Goal: Obtain resource: Obtain resource

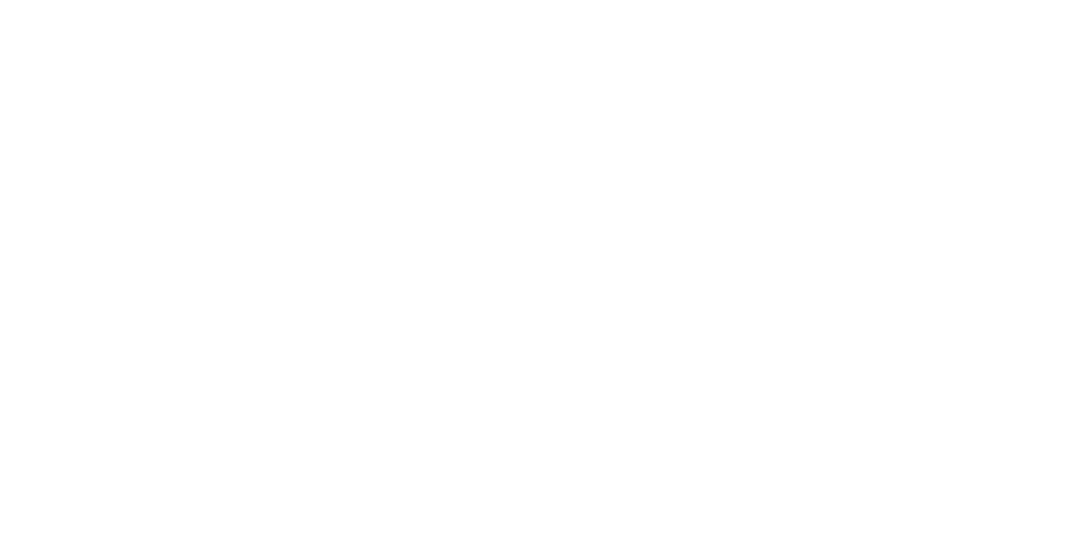
click at [348, 70] on div at bounding box center [544, 268] width 1089 height 536
click at [726, 144] on div at bounding box center [544, 268] width 1089 height 536
click at [194, 67] on div at bounding box center [544, 268] width 1089 height 536
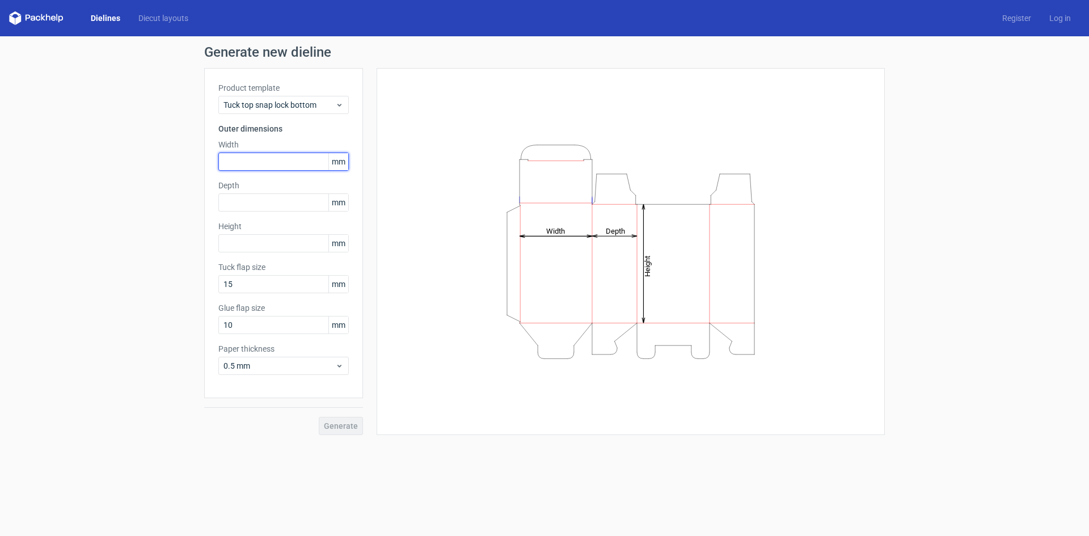
click at [257, 163] on input "text" at bounding box center [283, 162] width 130 height 18
type input "50"
type input "80"
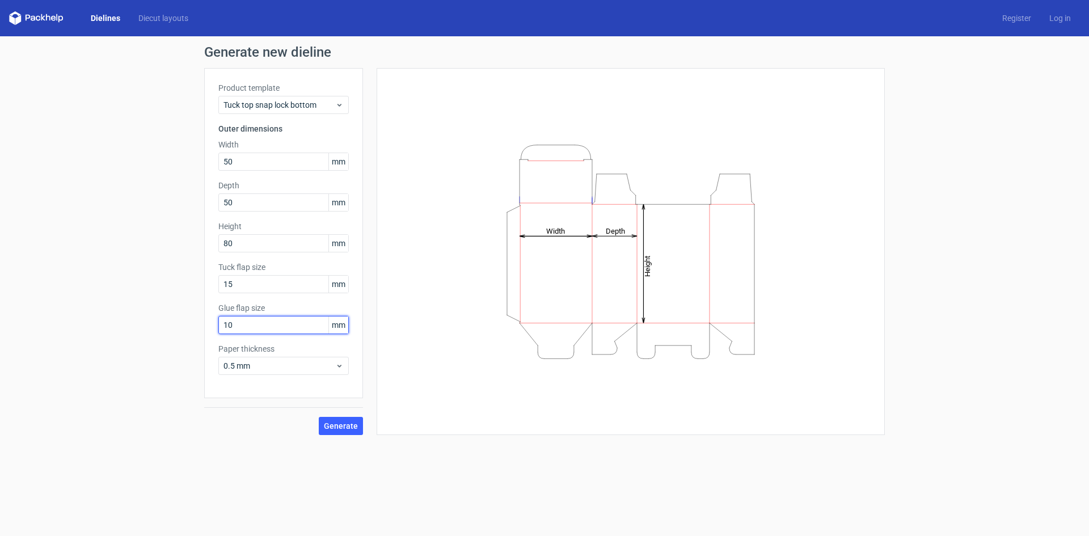
drag, startPoint x: 230, startPoint y: 326, endPoint x: 195, endPoint y: 326, distance: 35.2
click at [195, 326] on div "Generate new dieline Product template Tuck top snap lock bottom Outer dimension…" at bounding box center [544, 240] width 1089 height 408
type input "15"
click at [299, 106] on span "Tuck top snap lock bottom" at bounding box center [279, 104] width 112 height 11
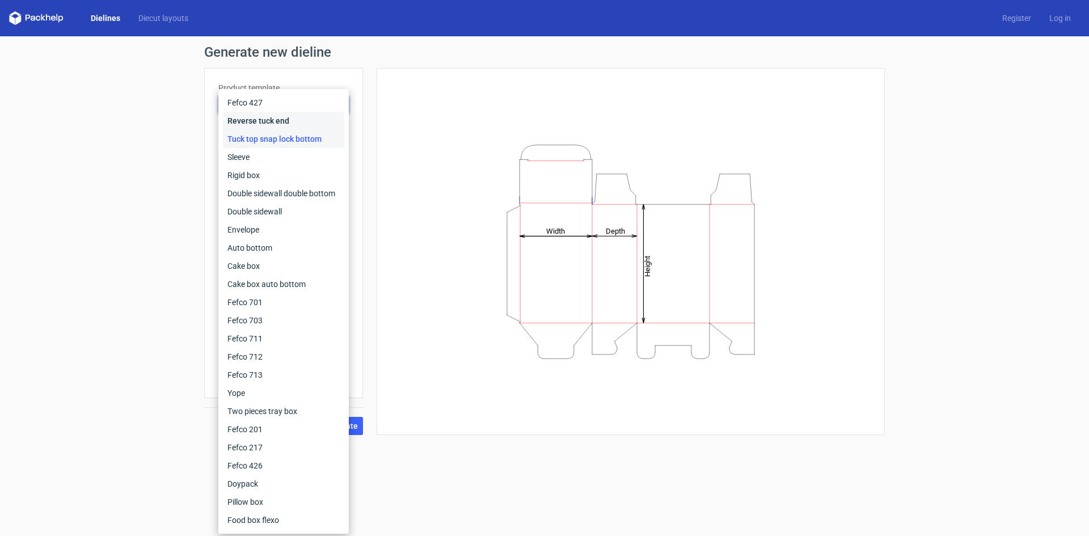
click at [275, 117] on div "Reverse tuck end" at bounding box center [283, 121] width 121 height 18
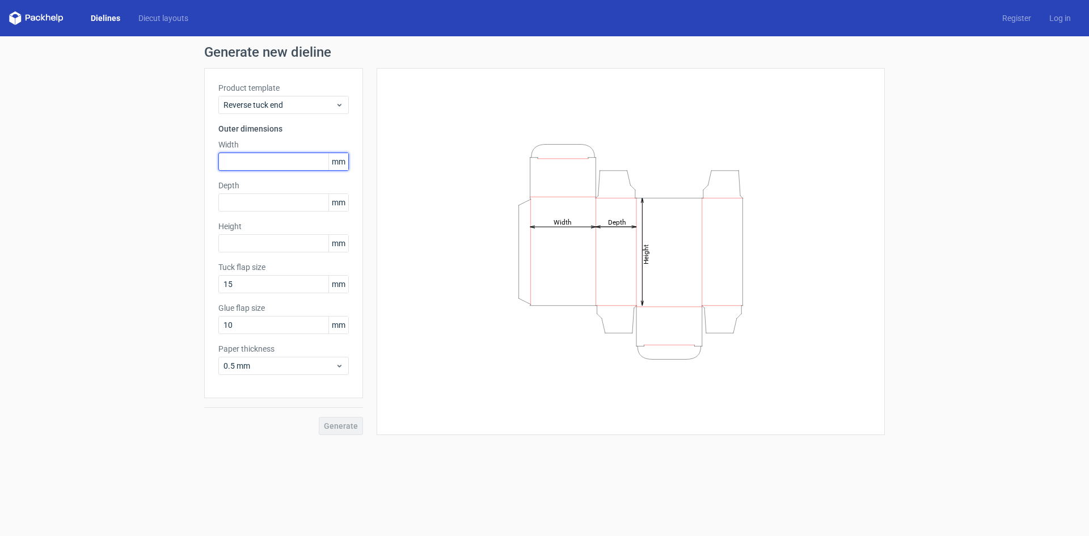
click at [246, 165] on input "text" at bounding box center [283, 162] width 130 height 18
type input "50"
type input "80"
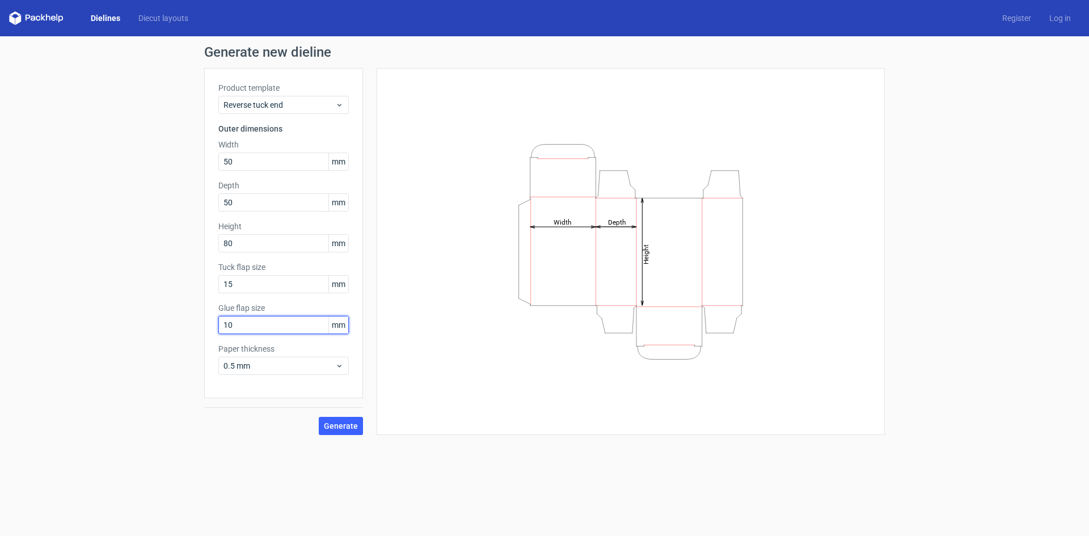
drag, startPoint x: 245, startPoint y: 331, endPoint x: 210, endPoint y: 331, distance: 34.6
click at [210, 331] on div "Product template Reverse tuck end Outer dimensions Width 50 mm Depth 50 mm Heig…" at bounding box center [283, 233] width 159 height 330
type input "15"
click at [355, 427] on span "Generate" at bounding box center [341, 426] width 34 height 8
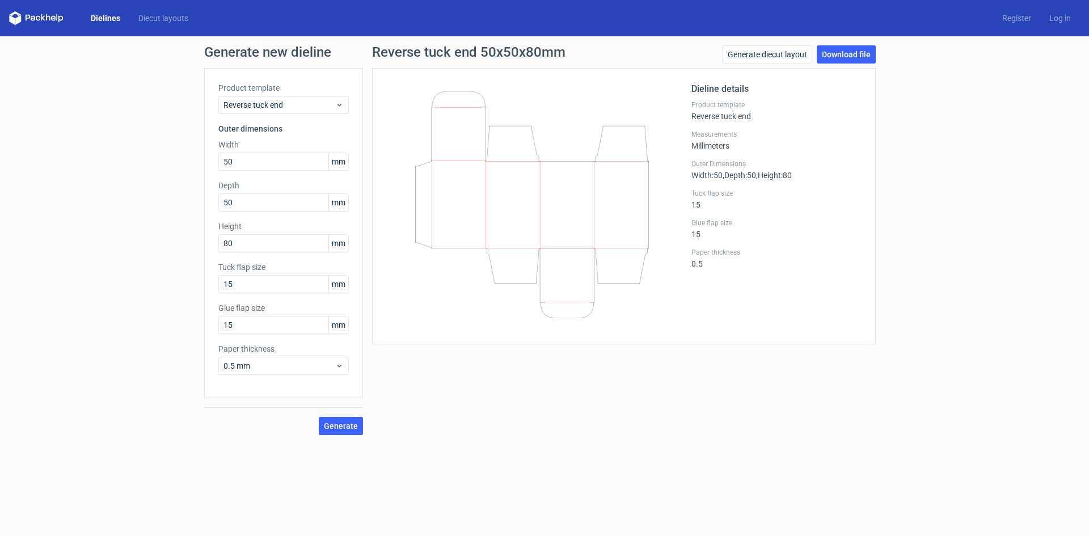
click at [818, 28] on div "Dielines Diecut layouts Register Log in" at bounding box center [544, 18] width 1089 height 36
click at [845, 52] on link "Download file" at bounding box center [846, 54] width 59 height 18
click at [840, 52] on link "Download file" at bounding box center [846, 54] width 59 height 18
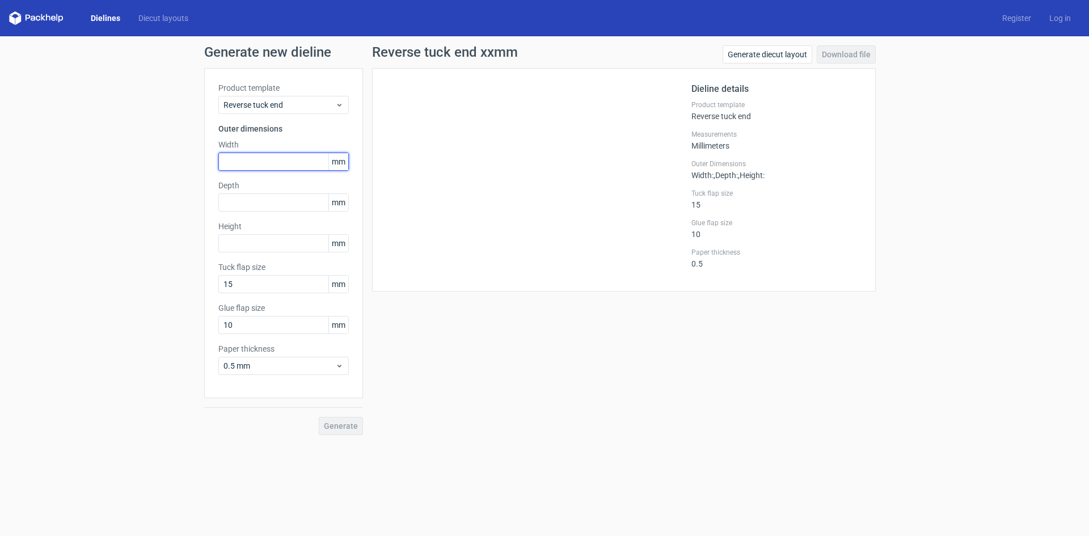
click at [272, 164] on input "text" at bounding box center [283, 162] width 130 height 18
type input "50"
type input "80"
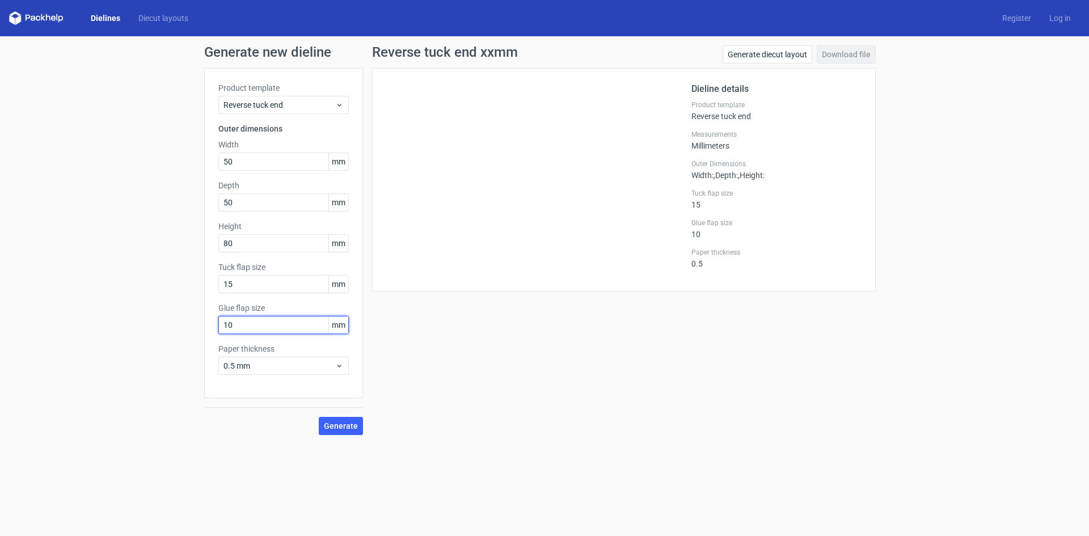
drag, startPoint x: 245, startPoint y: 330, endPoint x: 209, endPoint y: 327, distance: 35.8
click at [209, 327] on div "Product template Reverse tuck end Outer dimensions Width 50 mm Depth 50 mm Heig…" at bounding box center [283, 233] width 159 height 330
type input "15"
click at [346, 423] on span "Generate" at bounding box center [341, 426] width 34 height 8
click at [843, 53] on link "Download file" at bounding box center [846, 54] width 59 height 18
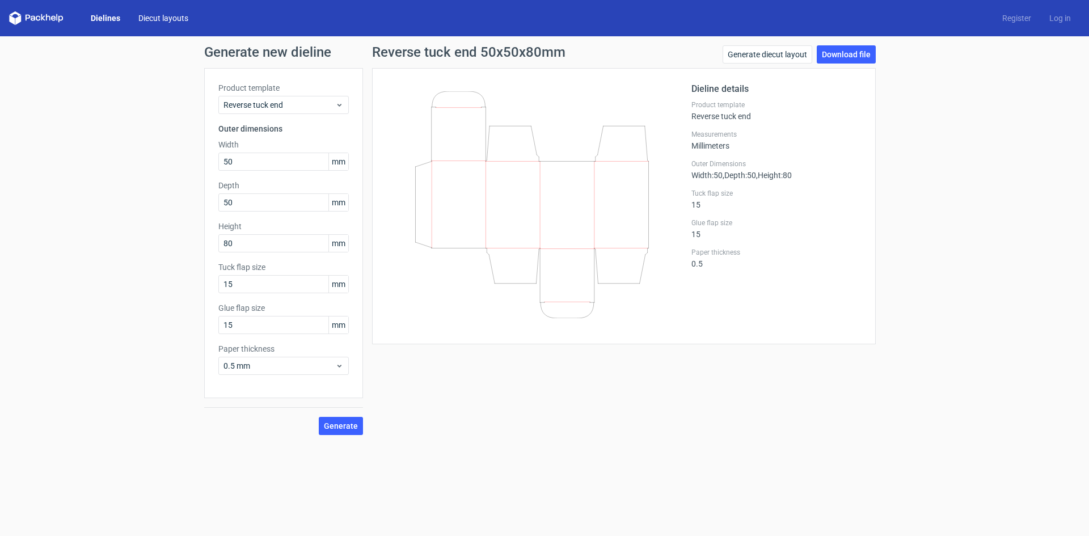
click at [163, 18] on link "Diecut layouts" at bounding box center [163, 17] width 68 height 11
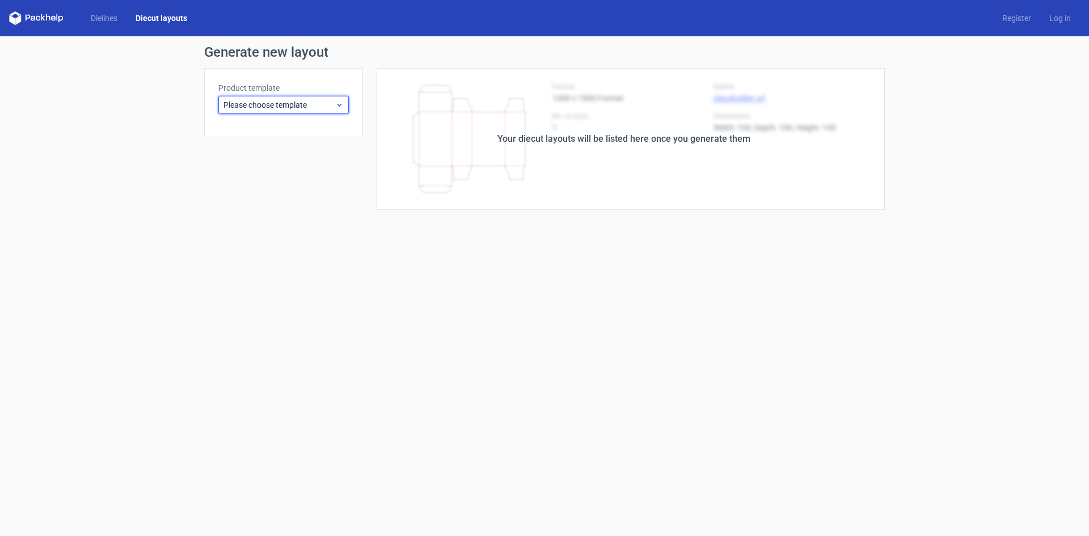
click at [285, 112] on div "Please choose template" at bounding box center [283, 105] width 130 height 18
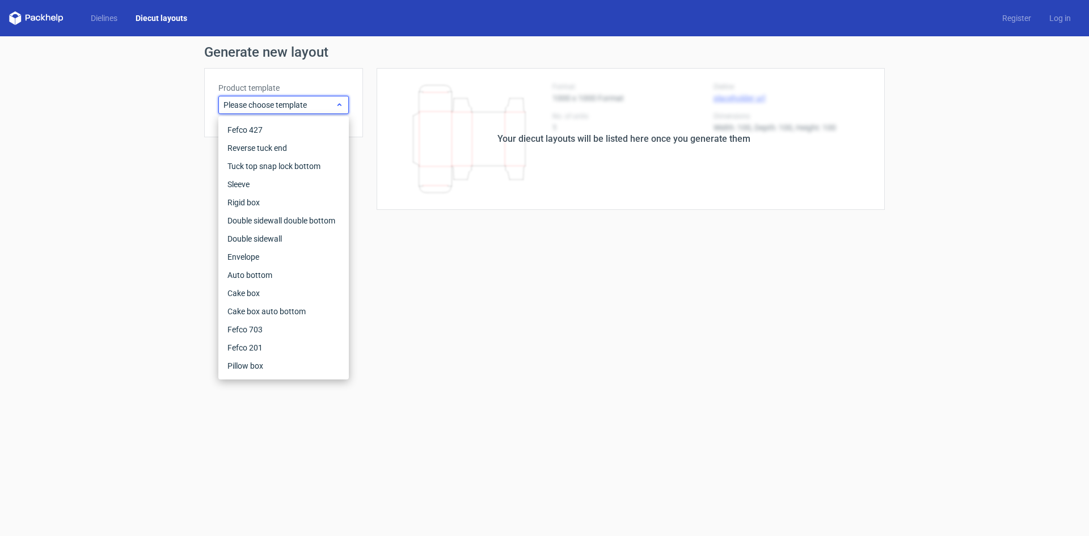
click at [279, 109] on span "Please choose template" at bounding box center [279, 104] width 112 height 11
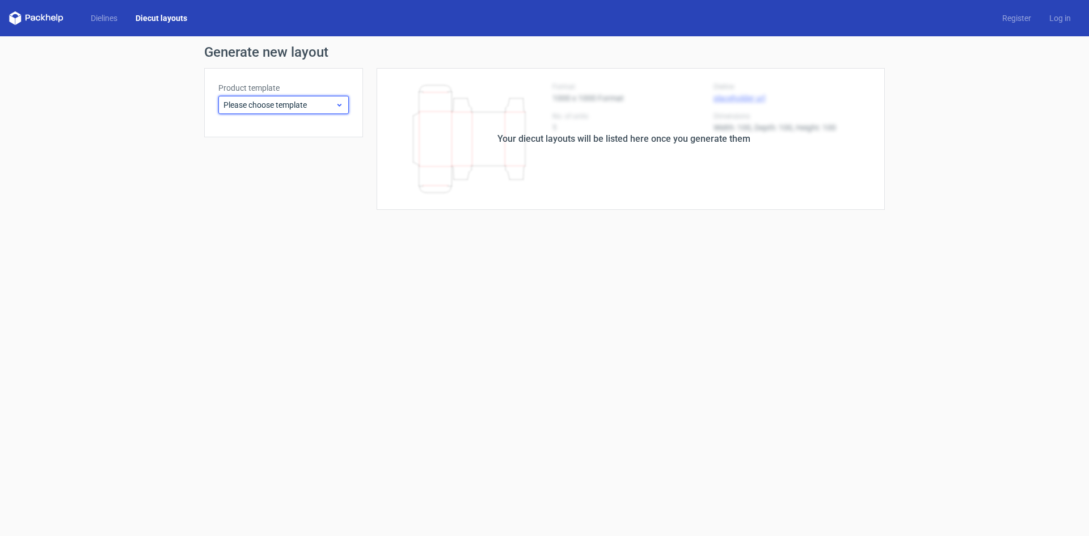
click at [310, 103] on span "Please choose template" at bounding box center [279, 104] width 112 height 11
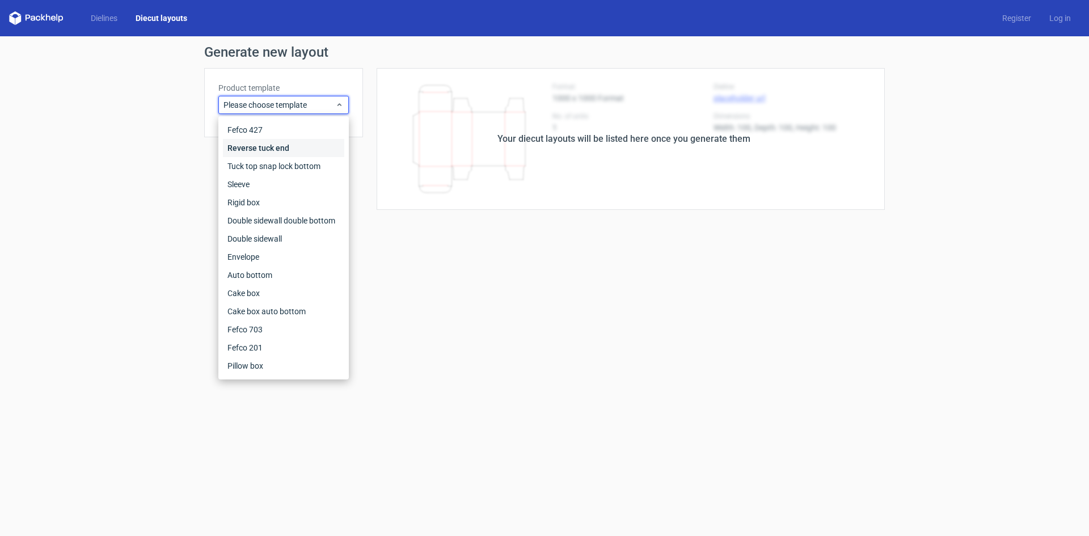
click at [296, 146] on div "Reverse tuck end" at bounding box center [283, 148] width 121 height 18
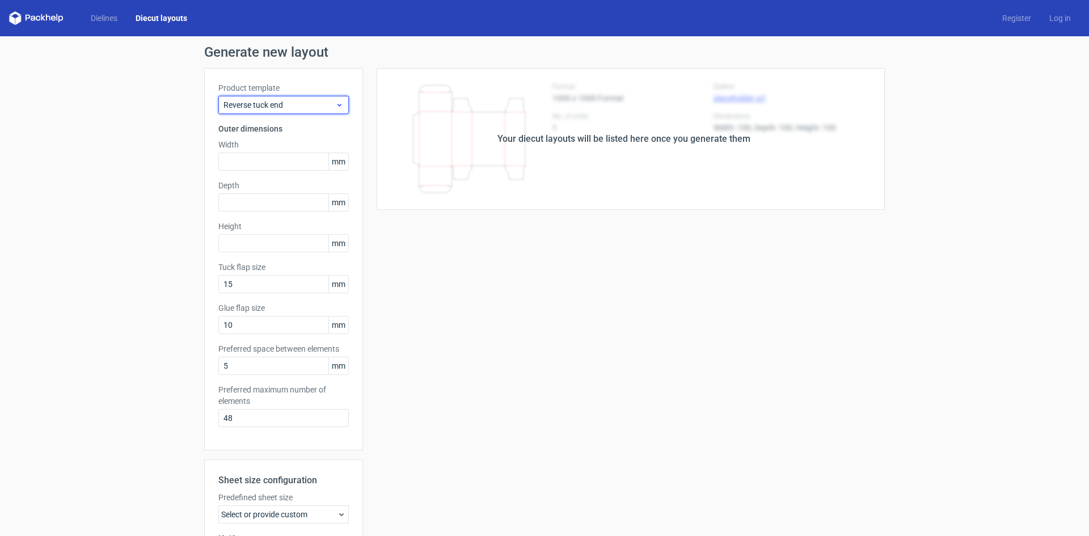
click at [291, 109] on span "Reverse tuck end" at bounding box center [279, 104] width 112 height 11
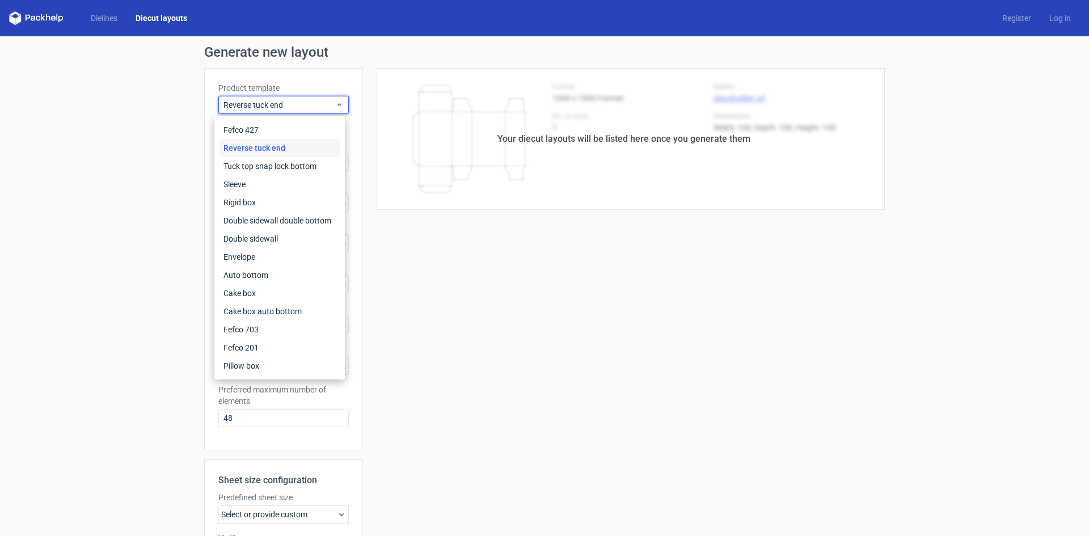
click at [1009, 25] on div "Dielines Diecut layouts Register Log in" at bounding box center [544, 18] width 1089 height 36
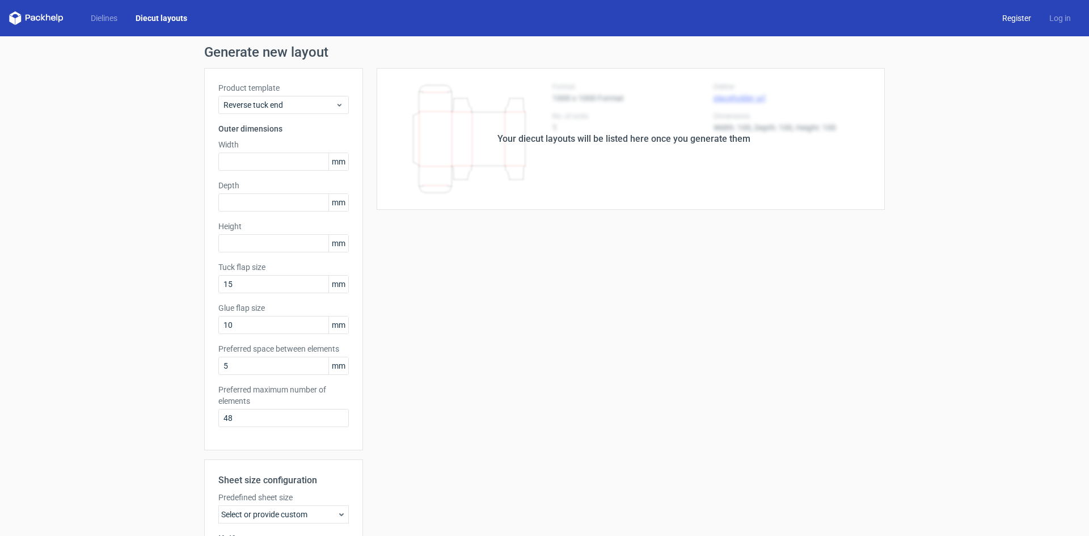
click at [1009, 20] on link "Register" at bounding box center [1016, 17] width 47 height 11
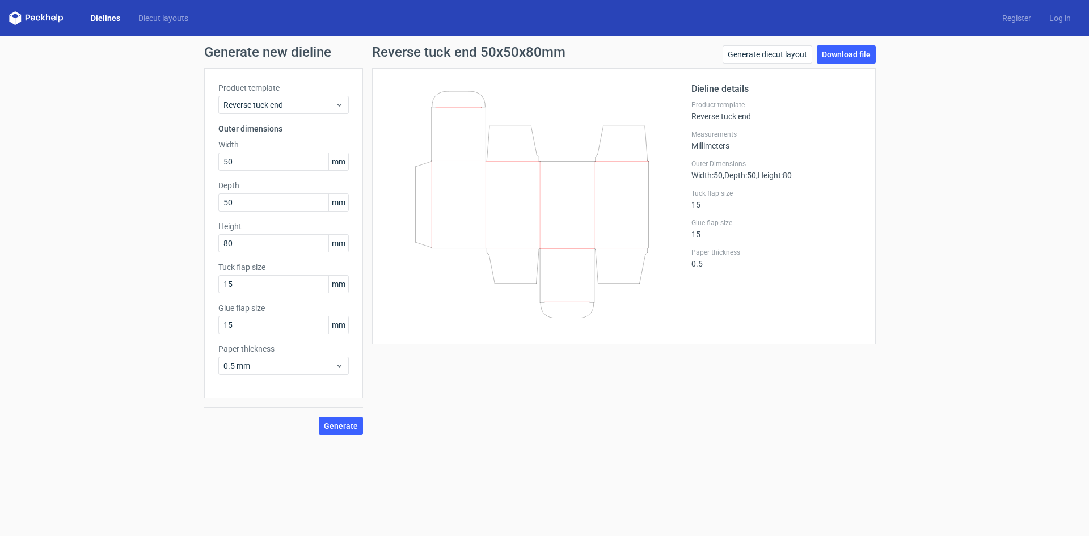
click at [435, 168] on icon at bounding box center [531, 204] width 273 height 227
